Goal: Navigation & Orientation: Go to known website

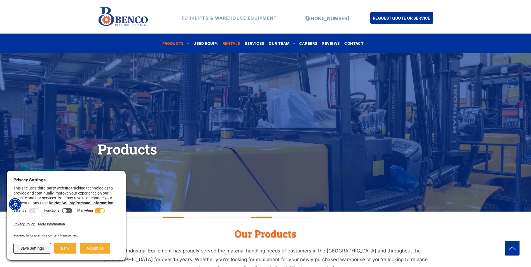
click at [231, 42] on span "RENTALS" at bounding box center [232, 43] width 18 height 8
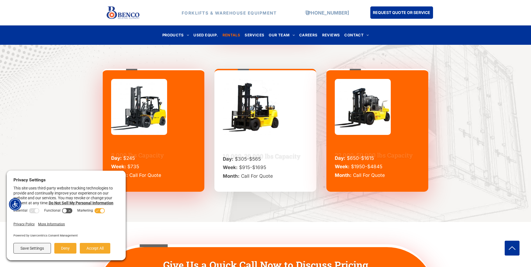
scroll to position [1540, 0]
